Goal: Check status: Check status

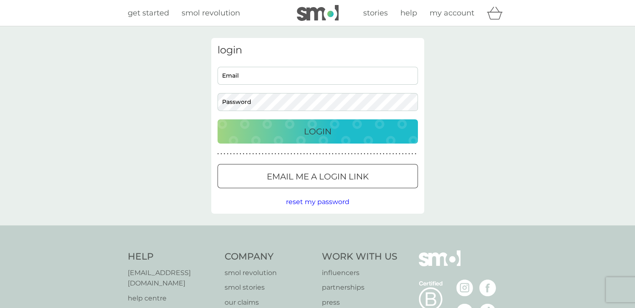
type input "[EMAIL_ADDRESS][DOMAIN_NAME]"
click at [317, 139] on button "Login" at bounding box center [318, 131] width 200 height 24
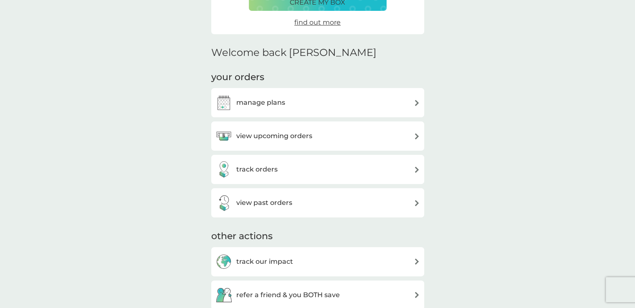
scroll to position [216, 0]
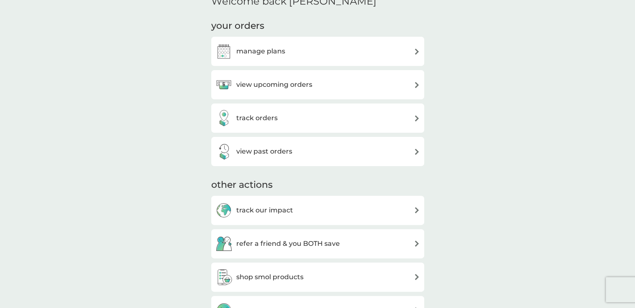
click at [409, 83] on div "view upcoming orders" at bounding box center [317, 84] width 205 height 17
